Goal: Information Seeking & Learning: Learn about a topic

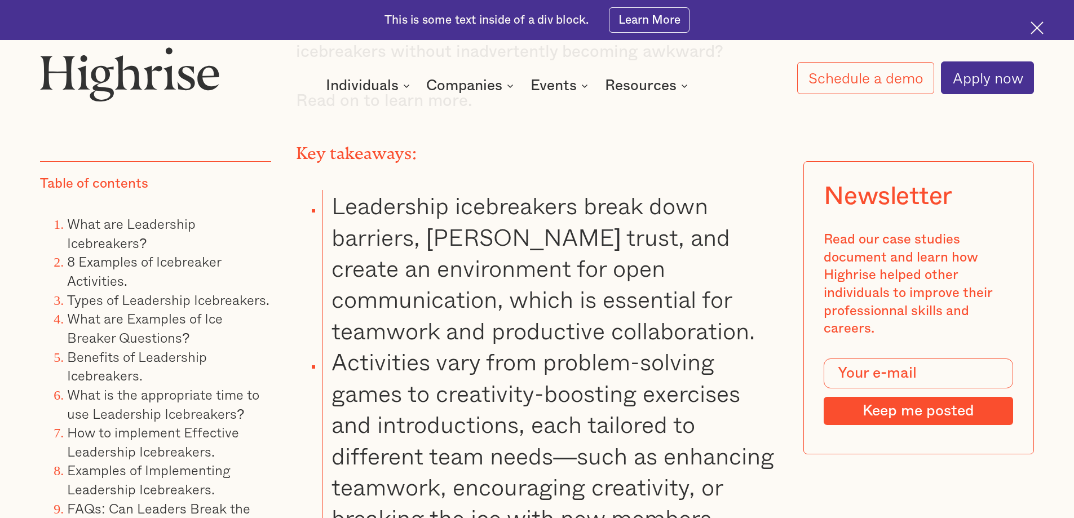
scroll to position [1410, 0]
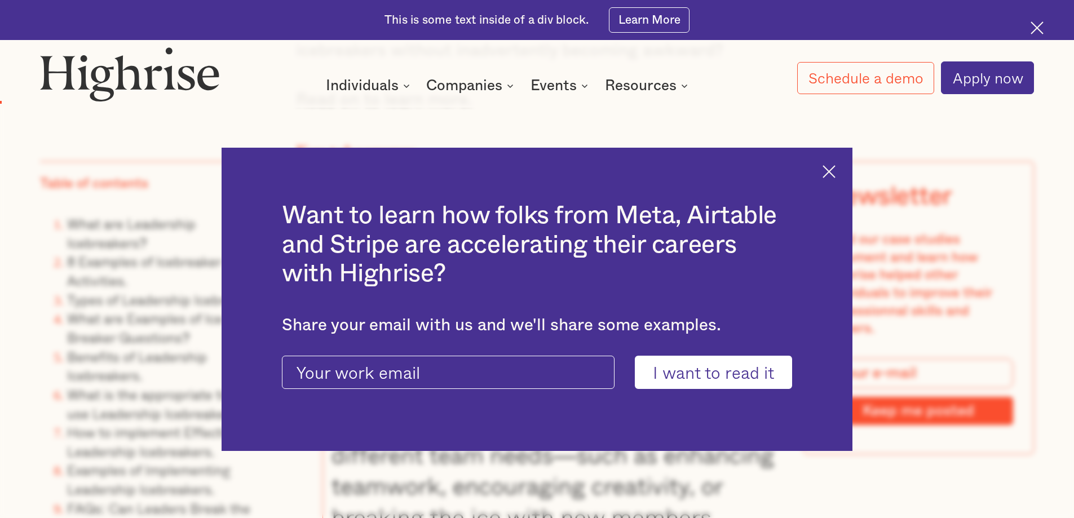
click at [836, 170] on img at bounding box center [829, 171] width 13 height 13
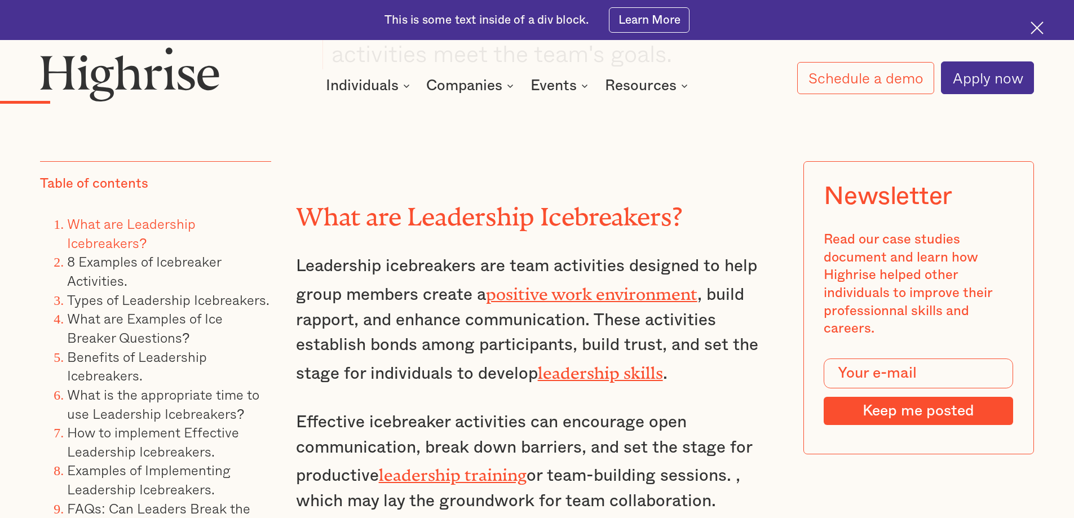
scroll to position [2482, 0]
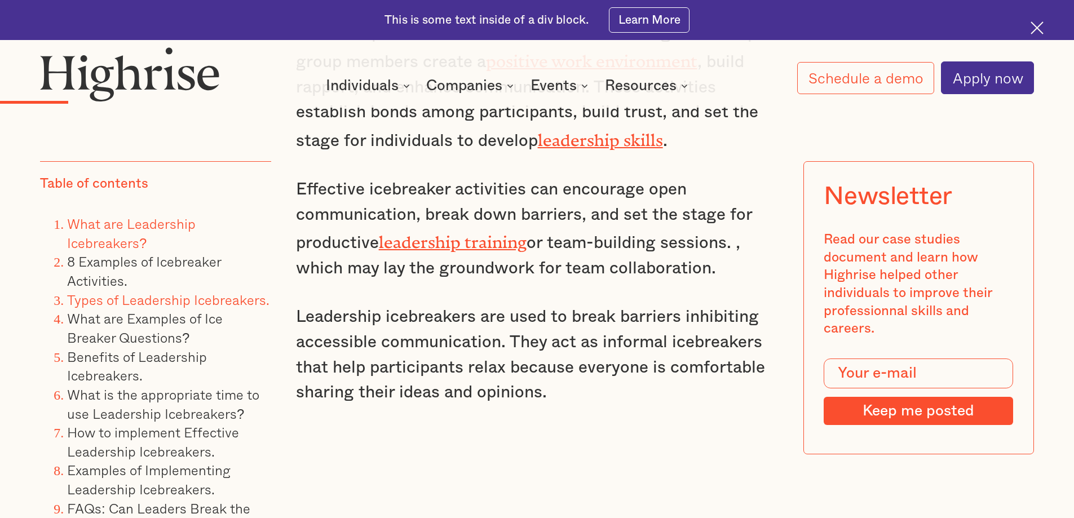
click at [155, 301] on link "Types of Leadership Icebreakers." at bounding box center [168, 299] width 202 height 21
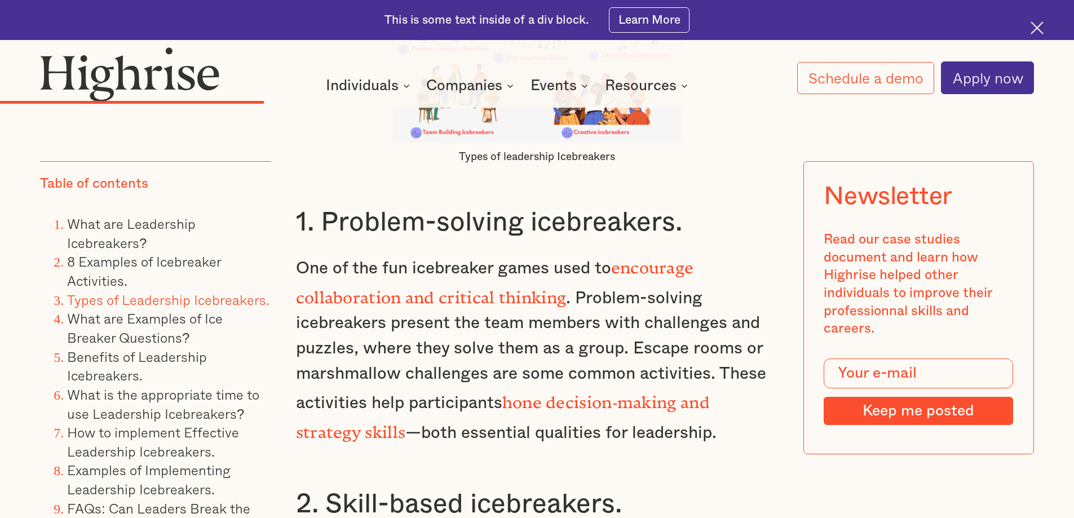
scroll to position [5589, 0]
click at [135, 321] on link "What are Examples of Ice Breaker Questions?" at bounding box center [145, 328] width 156 height 40
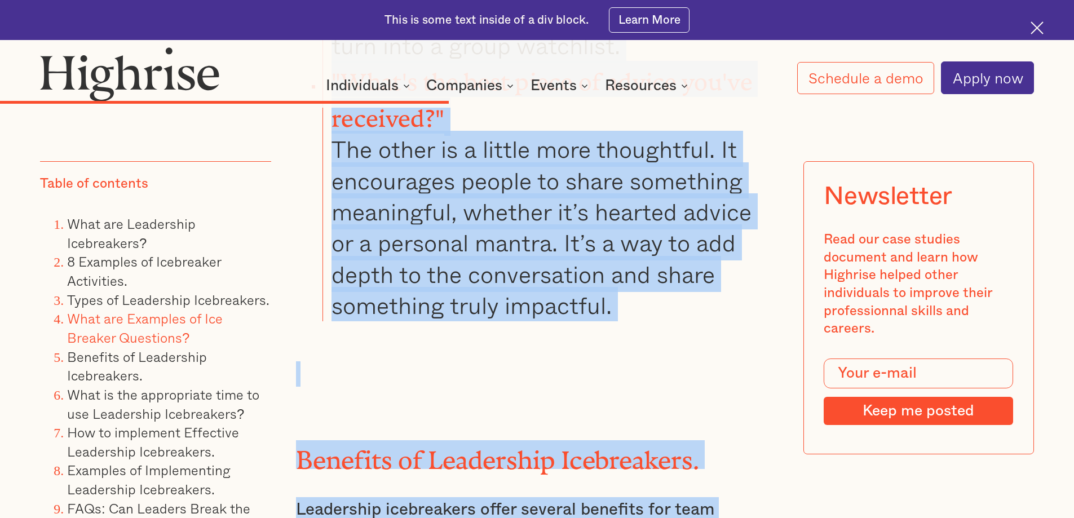
scroll to position [8569, 0]
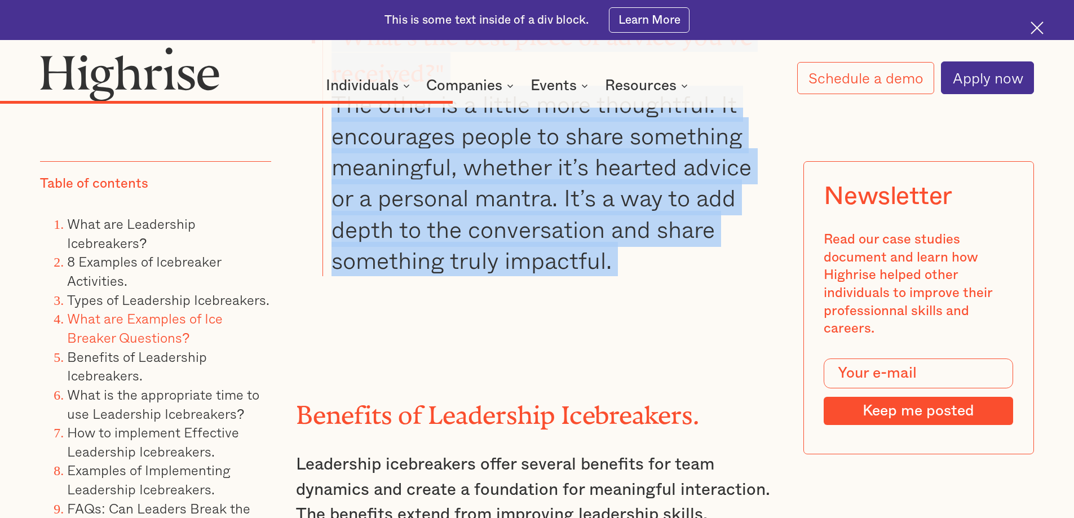
drag, startPoint x: 300, startPoint y: 265, endPoint x: 470, endPoint y: 210, distance: 178.9
copy div "Lore ips Dolorsit am Con Adipisc Elitseddo? Eius tem inci utl etdolorema aliqu …"
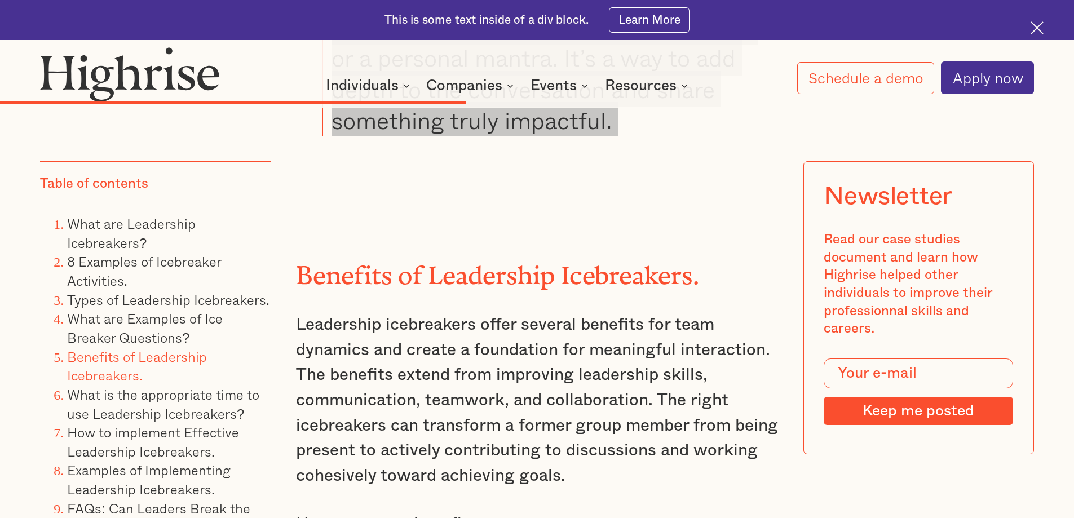
scroll to position [8681, 0]
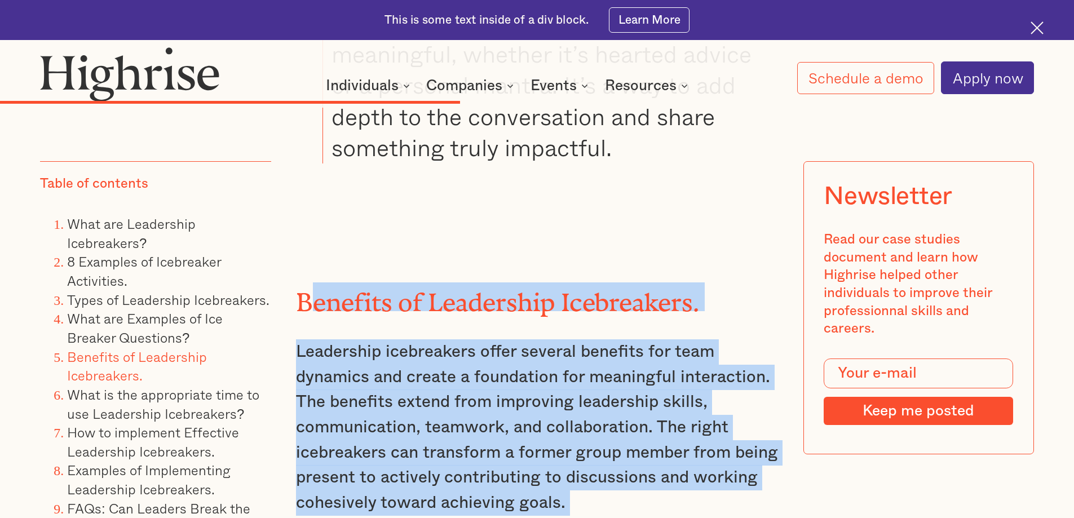
drag, startPoint x: 303, startPoint y: 202, endPoint x: 518, endPoint y: 505, distance: 371.7
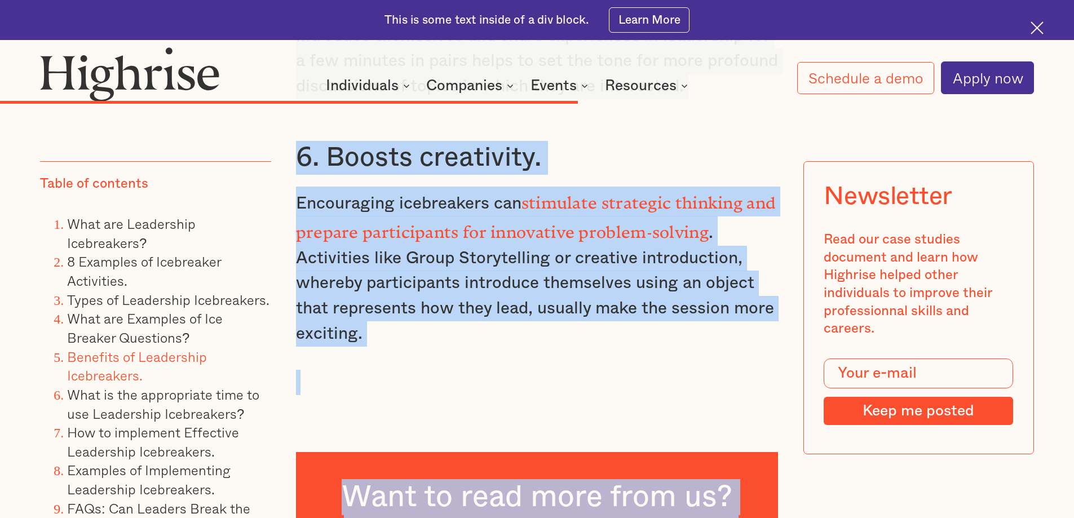
scroll to position [10690, 0]
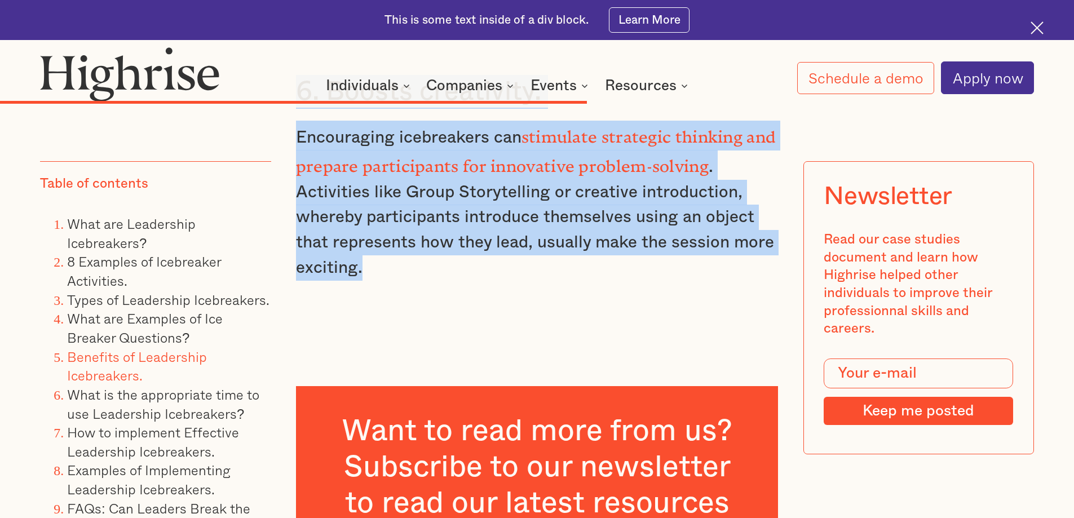
drag, startPoint x: 297, startPoint y: 201, endPoint x: 378, endPoint y: 179, distance: 84.1
copy div "Benefits of Leadership Icebreakers. Leadership icebreakers offer several benefi…"
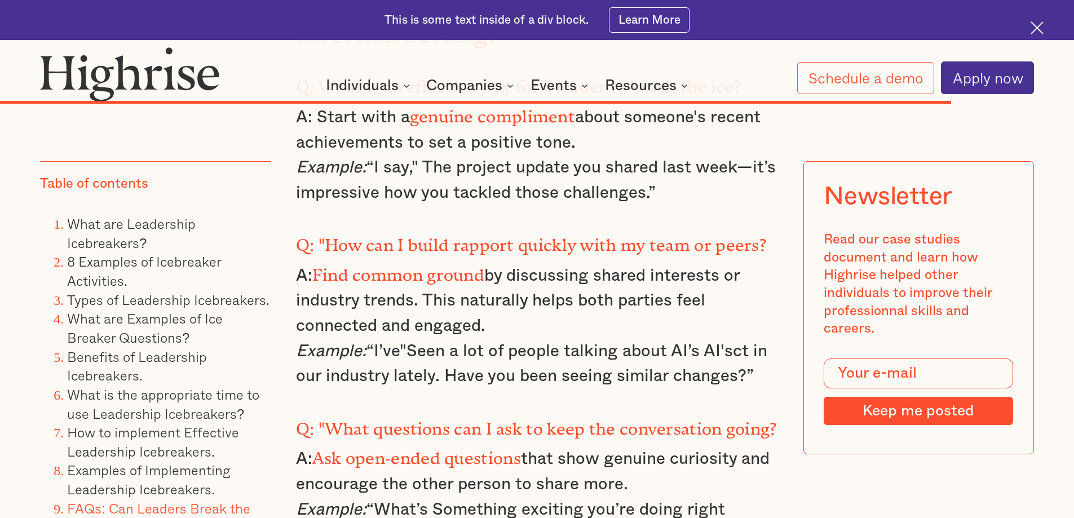
scroll to position [16724, 0]
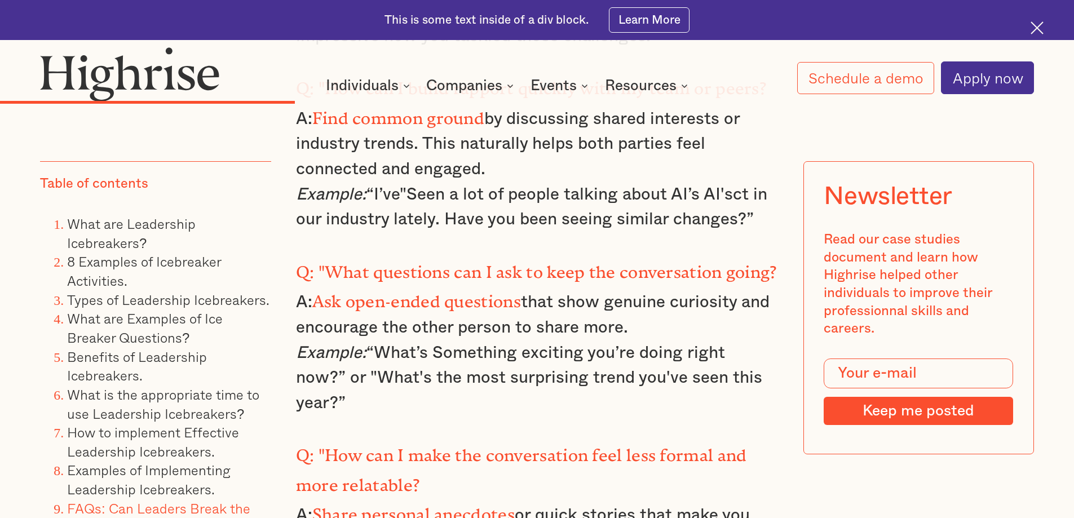
scroll to position [5363, 0]
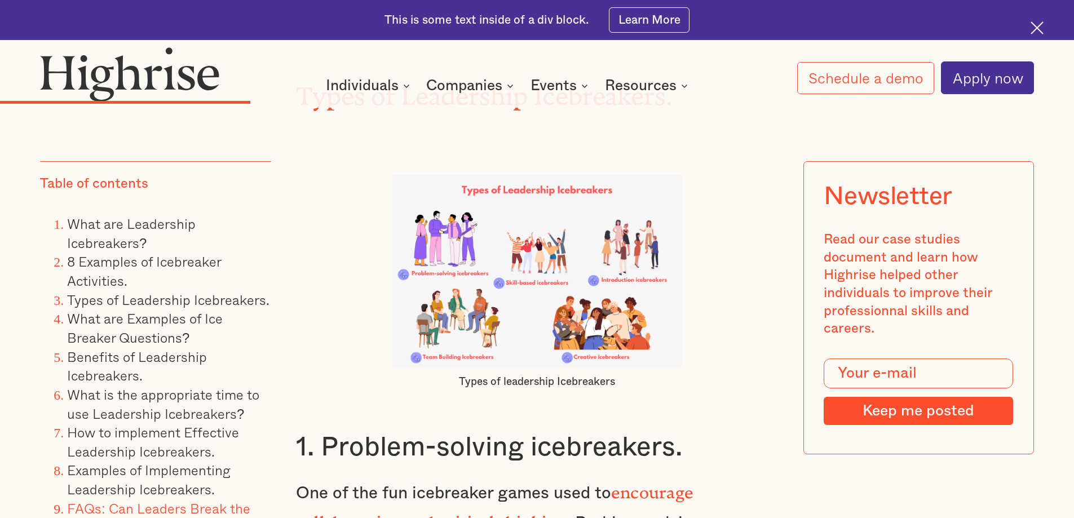
scroll to position [2482, 0]
